Goal: Leave review/rating: Leave review/rating

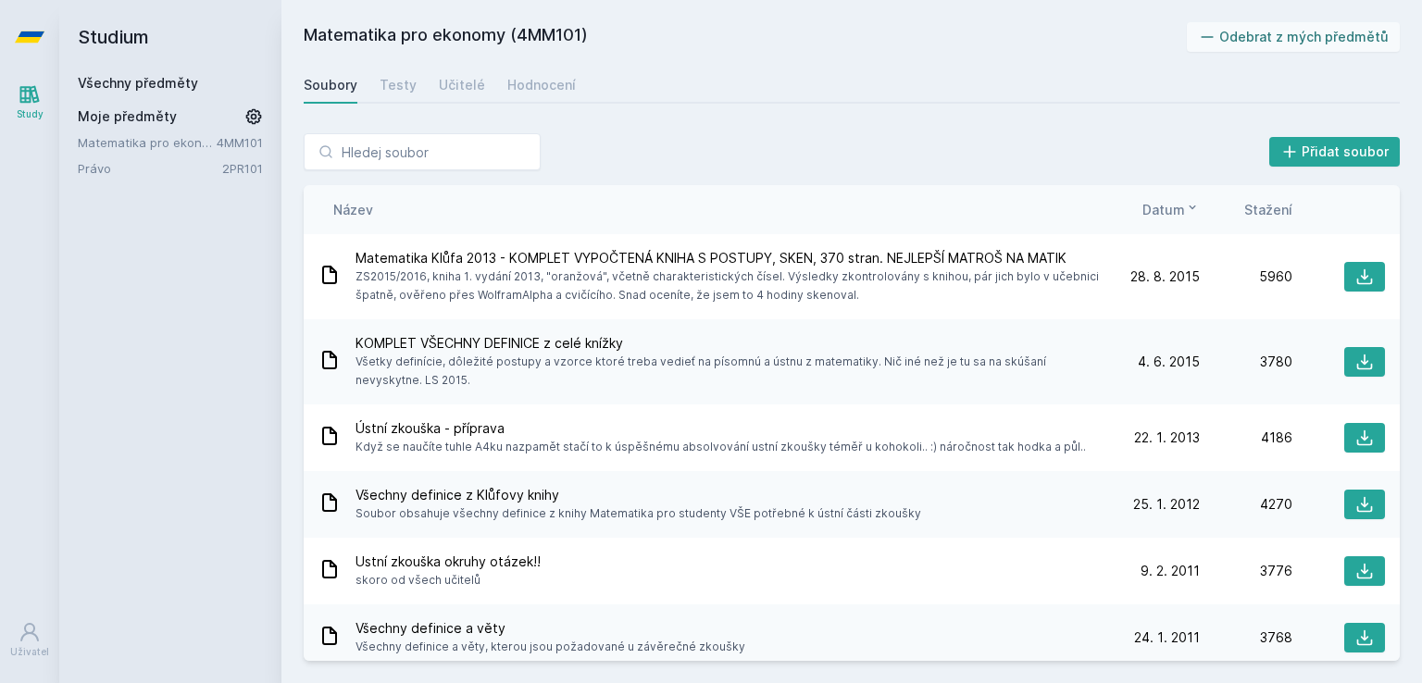
click at [133, 85] on link "Všechny předměty" at bounding box center [138, 83] width 120 height 16
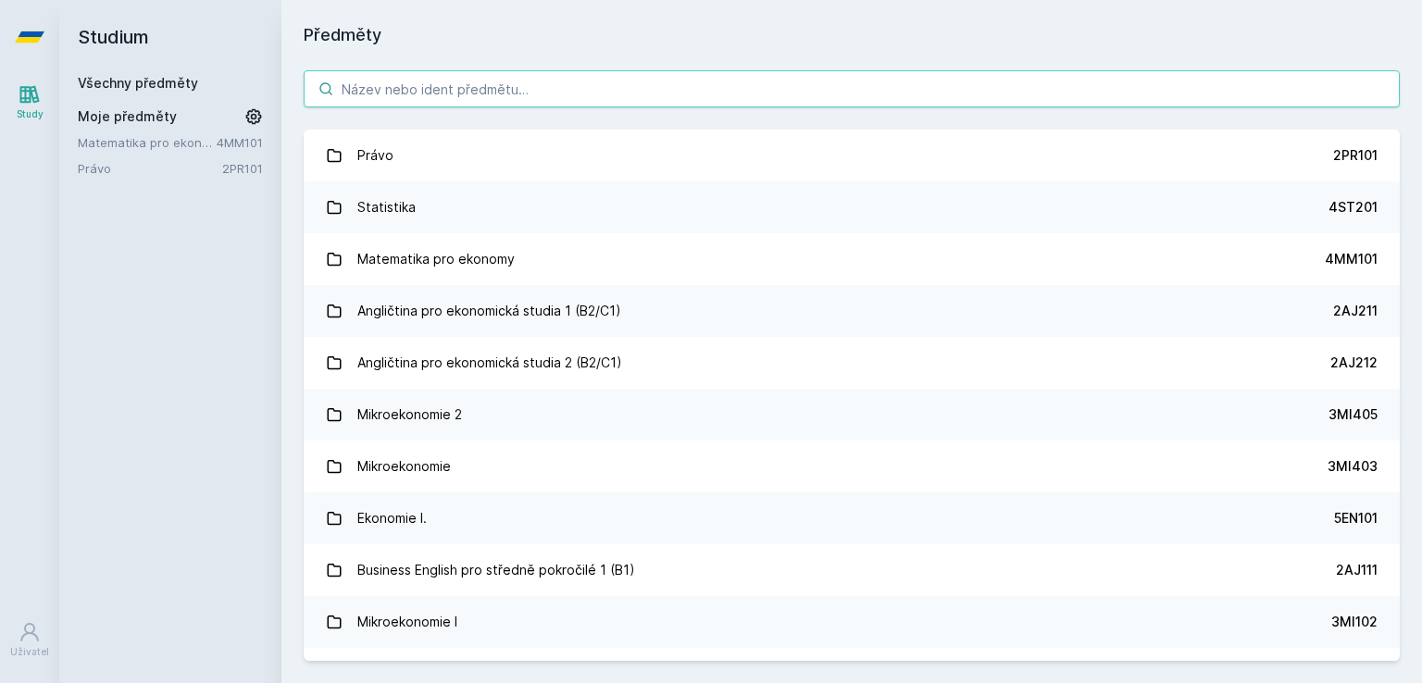
click at [580, 79] on input "search" at bounding box center [852, 88] width 1096 height 37
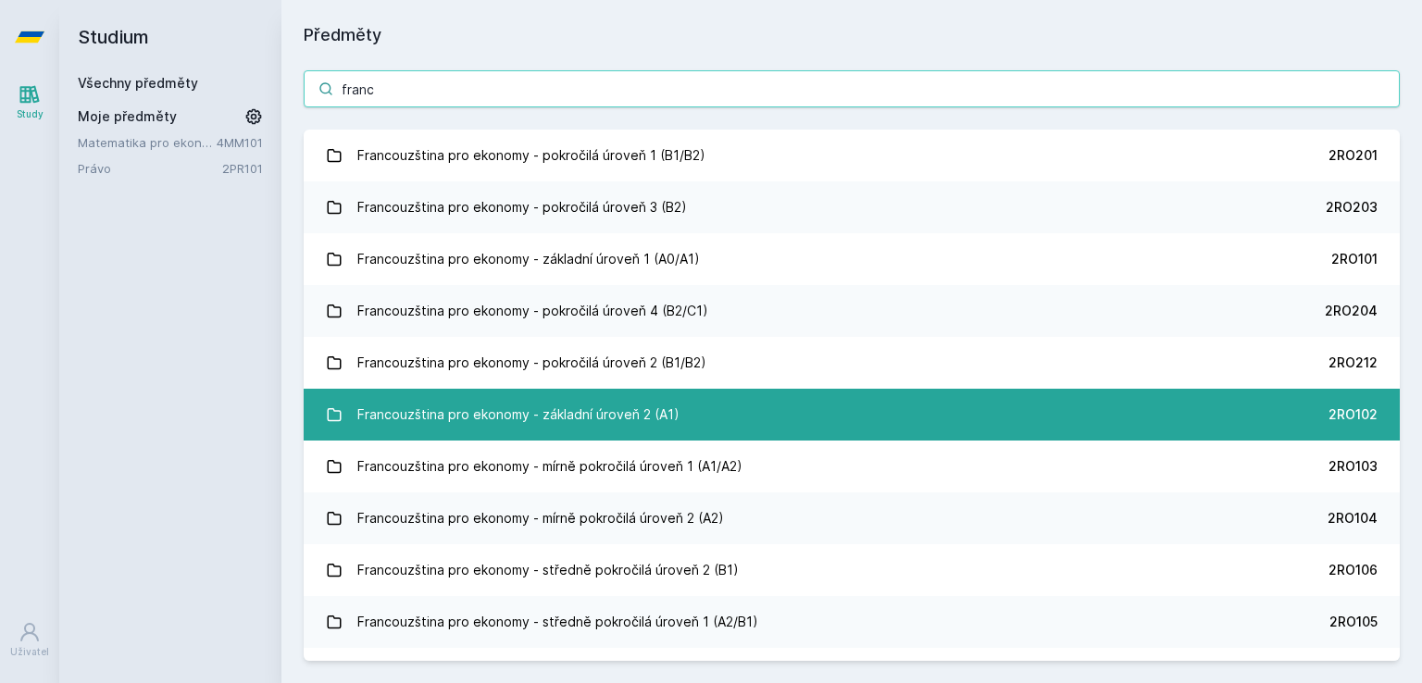
type input "franc"
click at [711, 424] on link "Francouzština pro ekonomy - základní úroveň 2 (A1) 2RO102" at bounding box center [852, 415] width 1096 height 52
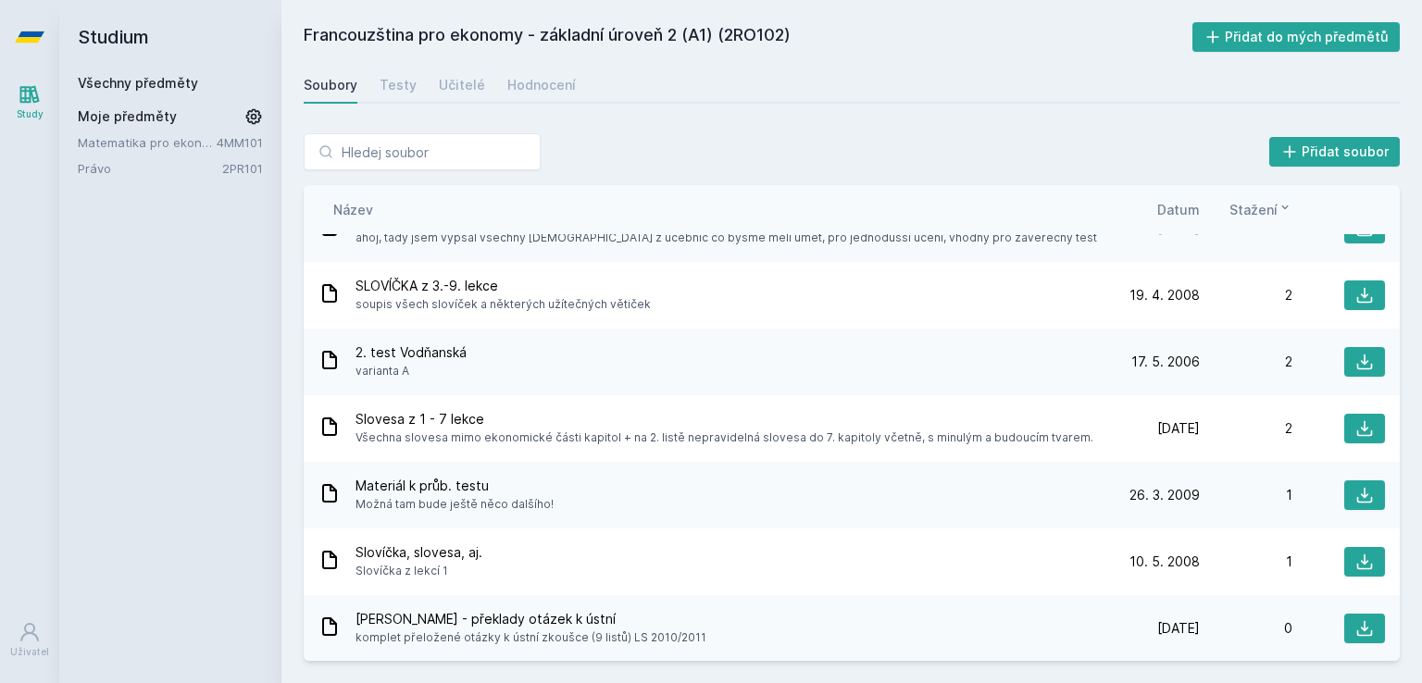
scroll to position [115, 0]
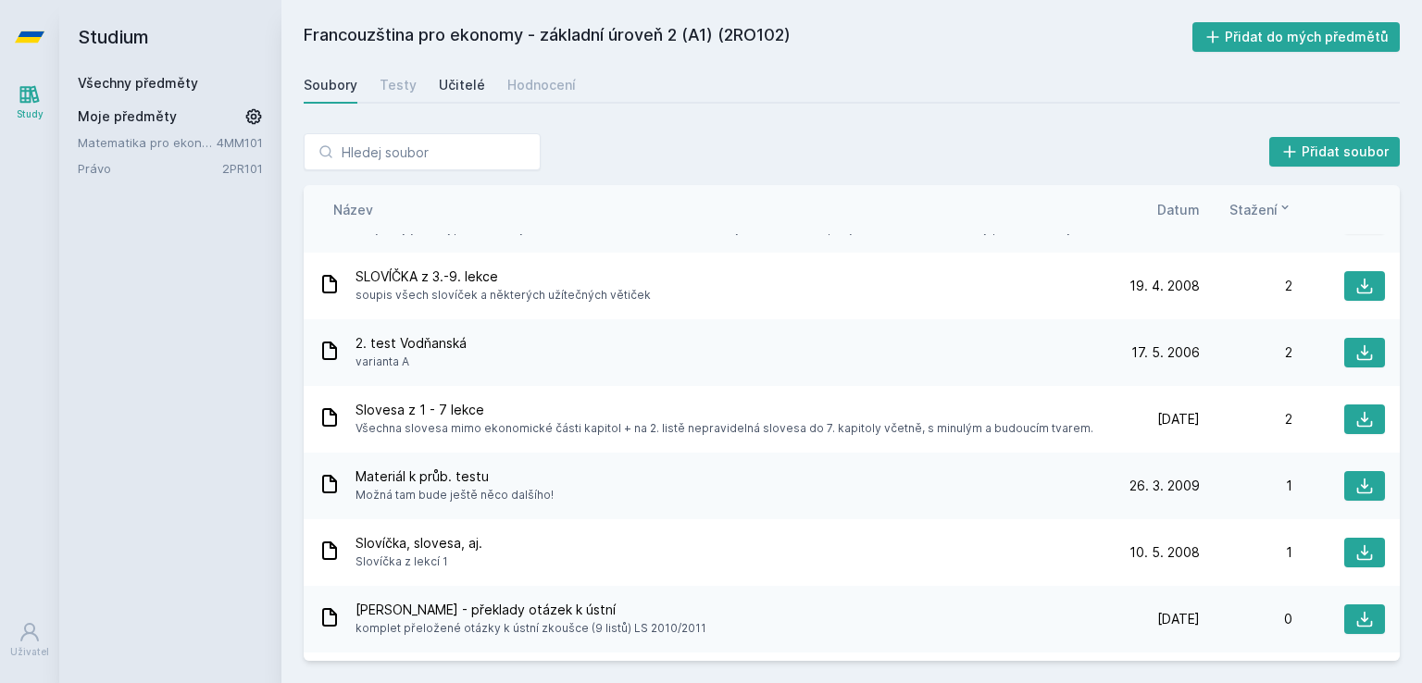
click at [463, 91] on div "Učitelé" at bounding box center [462, 85] width 46 height 19
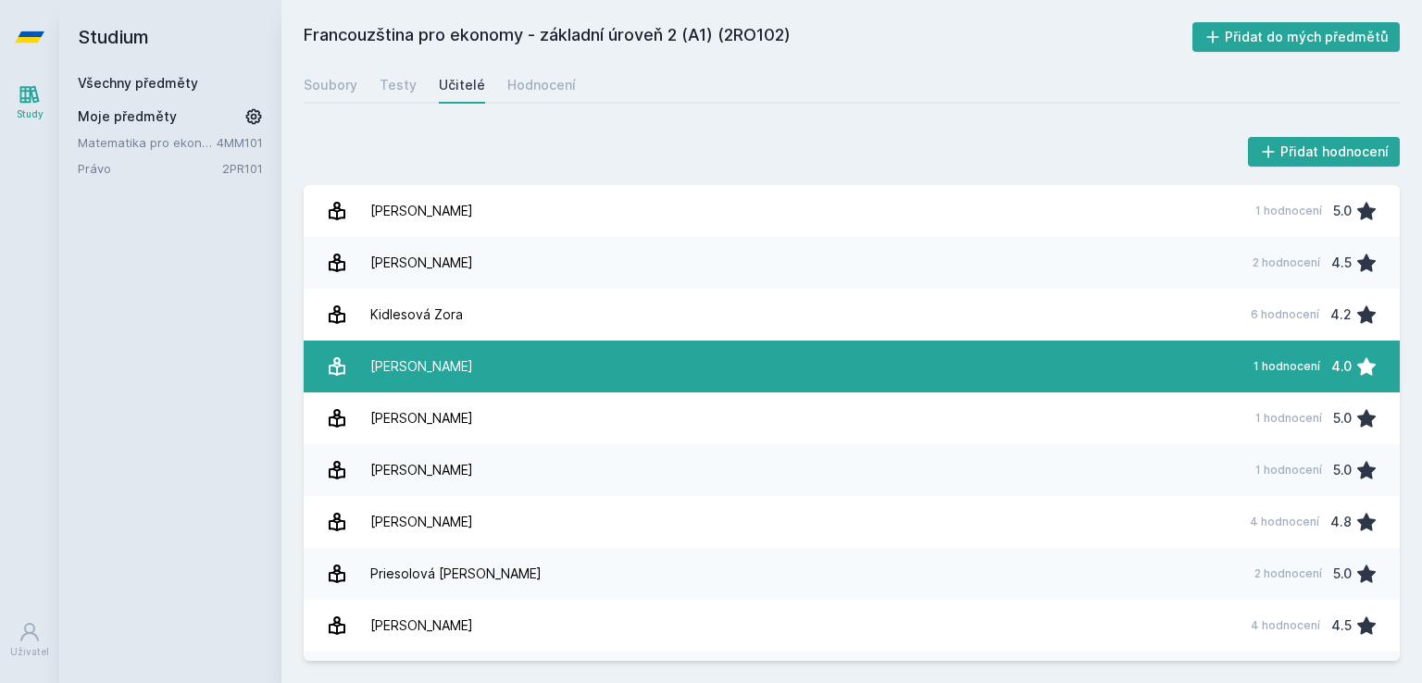
scroll to position [94, 0]
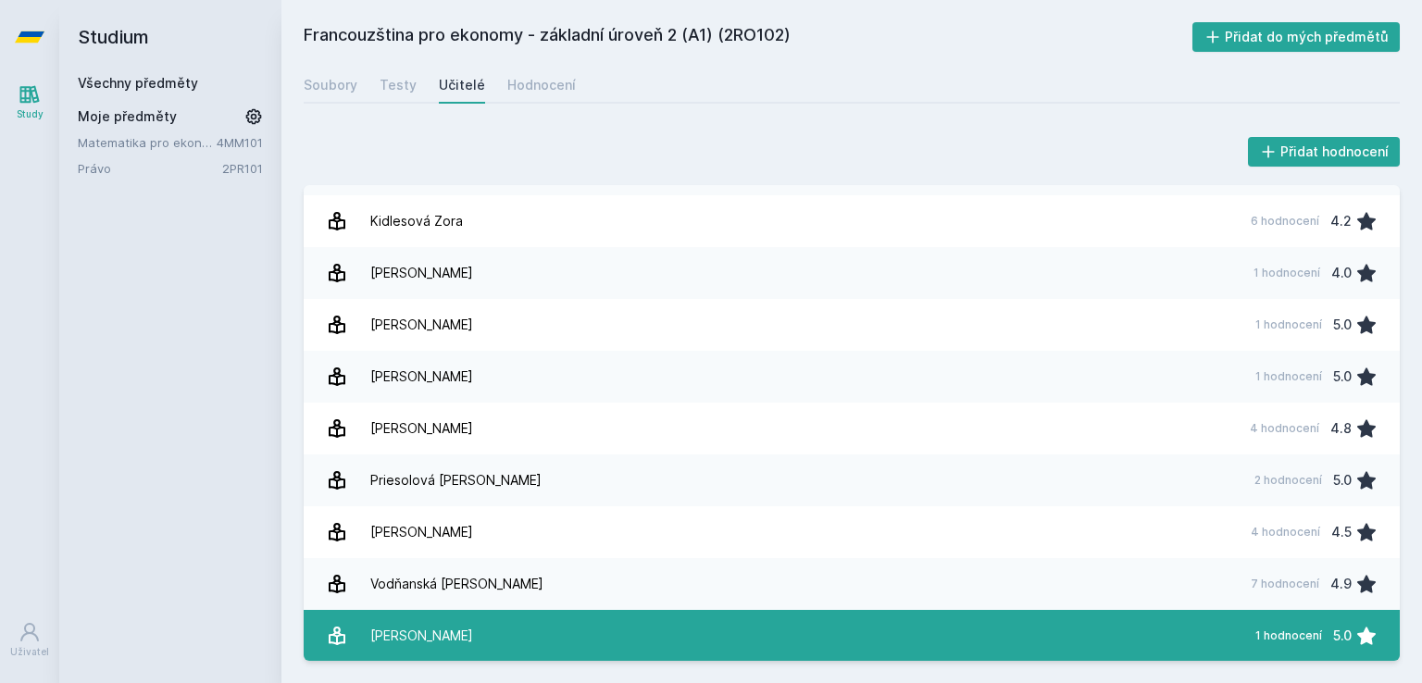
click at [691, 621] on link "[PERSON_NAME] 1 hodnocení 5.0" at bounding box center [852, 636] width 1096 height 52
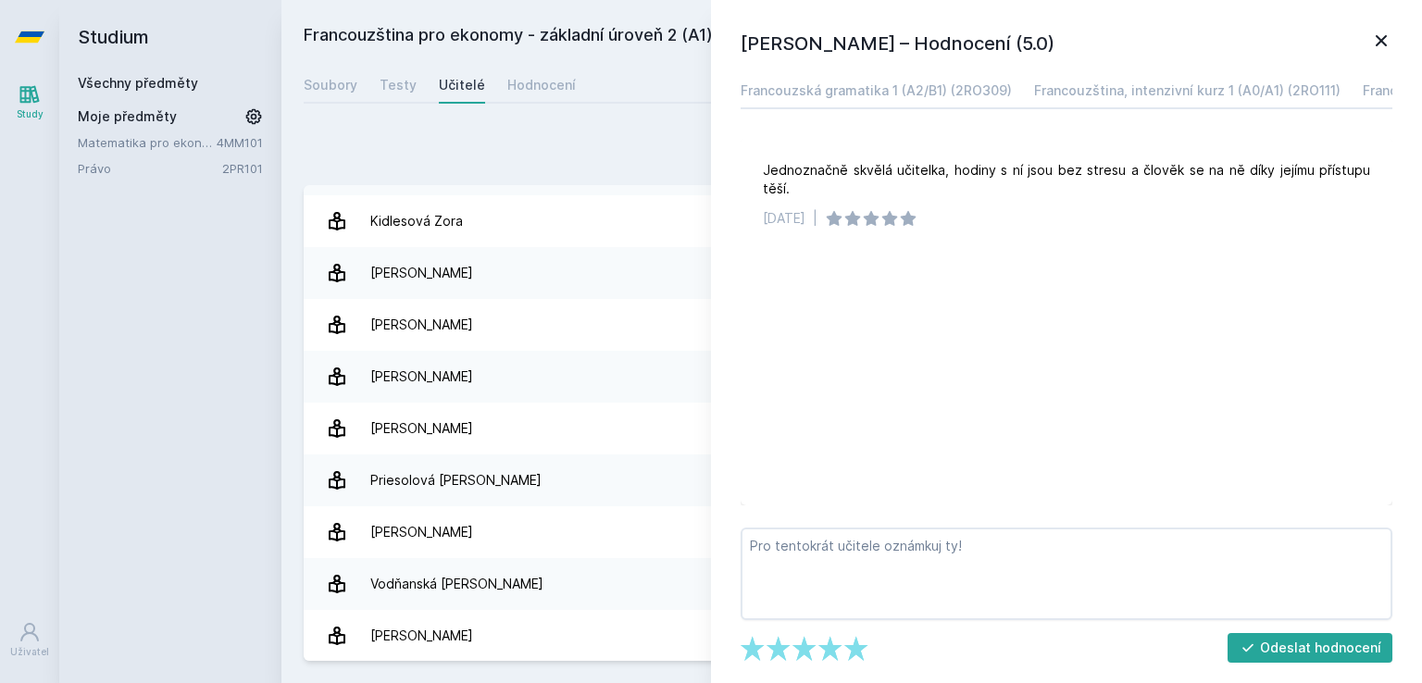
click at [1381, 40] on icon at bounding box center [1381, 40] width 11 height 11
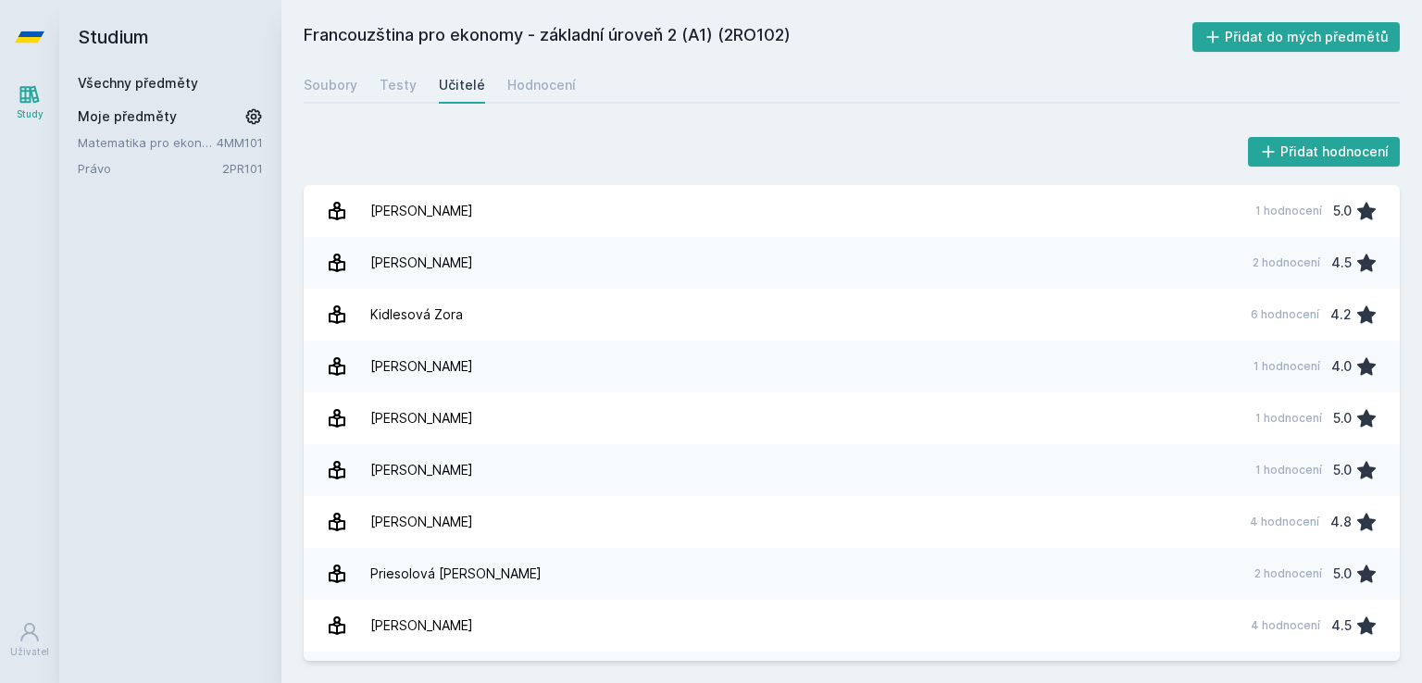
drag, startPoint x: 1081, startPoint y: 295, endPoint x: 994, endPoint y: 117, distance: 198.4
click at [994, 117] on div "Přidat hodnocení [PERSON_NAME] 1 hodnocení 5.0 [PERSON_NAME] 2 hodnocení 4.5 Ki…" at bounding box center [851, 397] width 1141 height 572
